Goal: Entertainment & Leisure: Browse casually

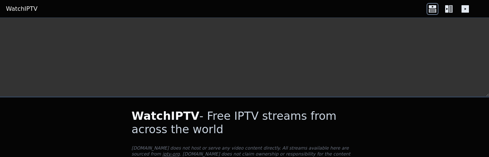
scroll to position [334, 0]
